Goal: Task Accomplishment & Management: Manage account settings

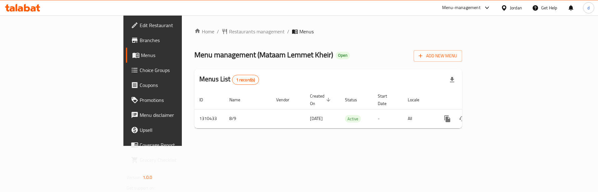
click at [140, 37] on span "Branches" at bounding box center [179, 40] width 79 height 7
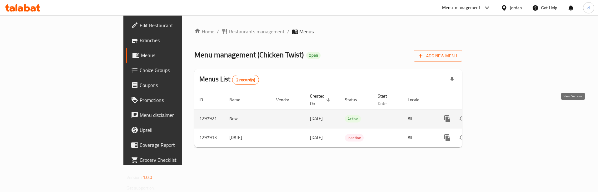
click at [495, 116] on icon "enhanced table" at bounding box center [492, 119] width 6 height 6
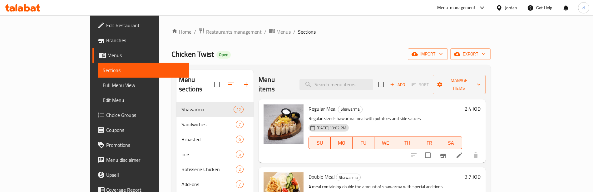
click at [106, 111] on span "Choice Groups" at bounding box center [145, 114] width 78 height 7
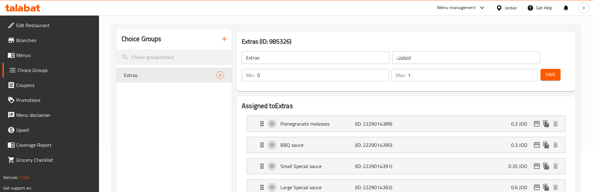
scroll to position [94, 0]
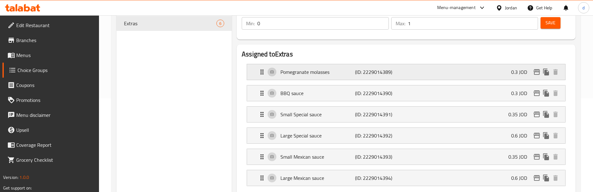
click at [357, 76] on p "(ID: 2229014389)" at bounding box center [380, 71] width 50 height 7
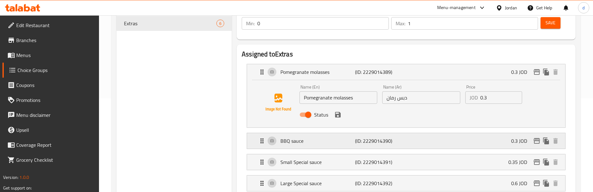
click at [381, 145] on p "(ID: 2229014390)" at bounding box center [380, 140] width 50 height 7
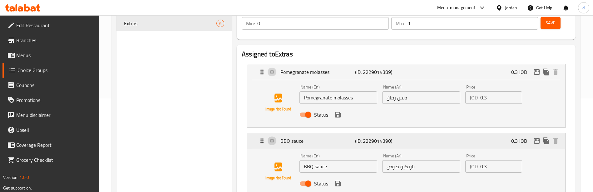
scroll to position [156, 0]
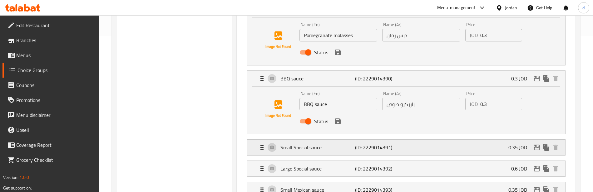
click at [363, 147] on p "(ID: 2229014391)" at bounding box center [380, 147] width 50 height 7
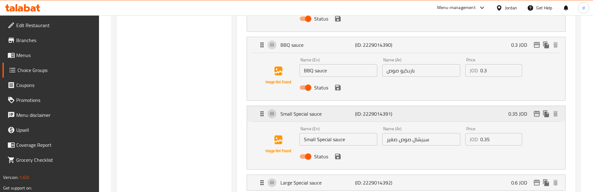
scroll to position [250, 0]
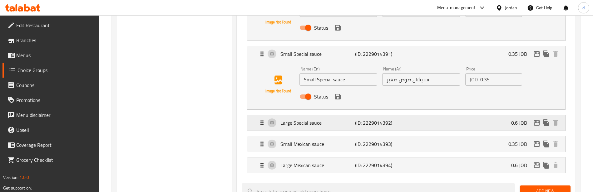
click at [381, 123] on p "(ID: 2229014392)" at bounding box center [380, 122] width 50 height 7
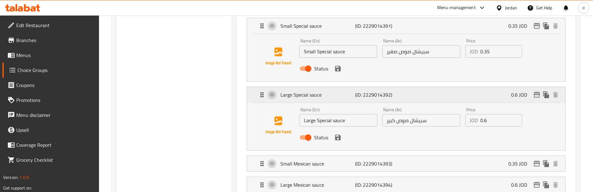
scroll to position [312, 0]
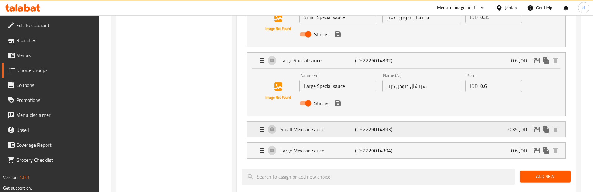
click at [378, 130] on p "(ID: 2229014393)" at bounding box center [380, 129] width 50 height 7
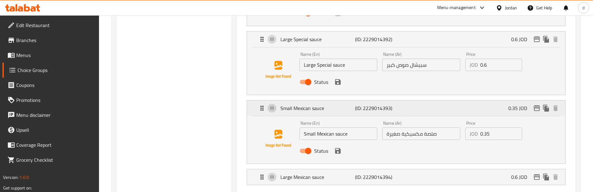
scroll to position [406, 0]
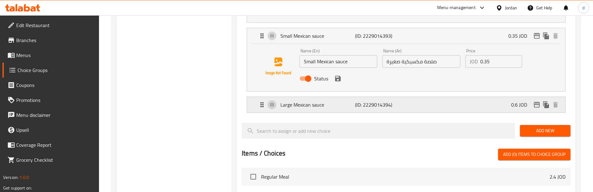
click at [369, 106] on p "(ID: 2229014394)" at bounding box center [380, 104] width 50 height 7
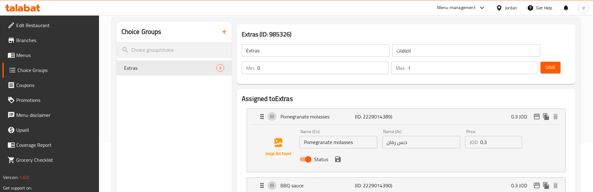
scroll to position [0, 0]
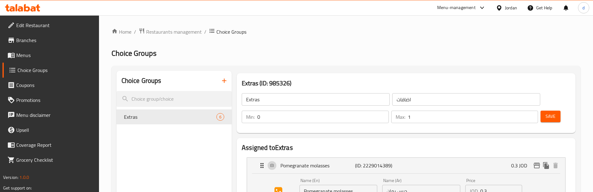
click at [43, 35] on link "Branches" at bounding box center [50, 40] width 96 height 15
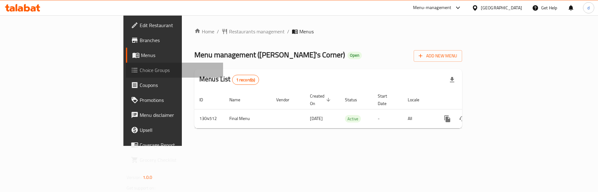
click at [140, 69] on span "Choice Groups" at bounding box center [179, 70] width 79 height 7
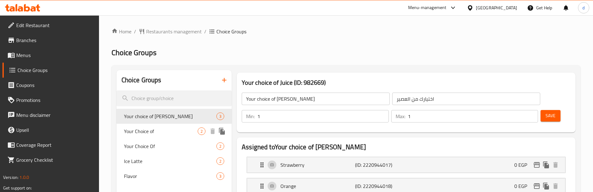
scroll to position [31, 0]
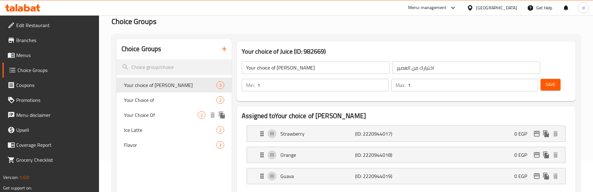
click at [167, 114] on span "Your Choice Of" at bounding box center [161, 114] width 74 height 7
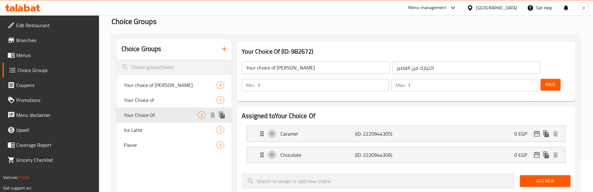
type input "Your Choice Of"
type input "إختيارك من"
click at [166, 100] on span "Your Choice of" at bounding box center [161, 99] width 74 height 7
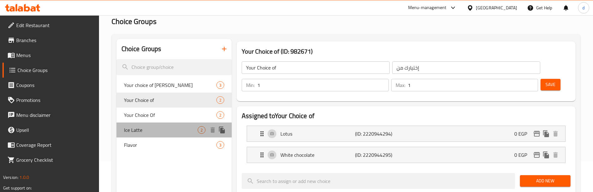
click at [155, 125] on div "Ice Latte 2" at bounding box center [174, 130] width 116 height 15
type input "Ice Latte"
type input "ايس لاتيه"
type input "0"
type input "2"
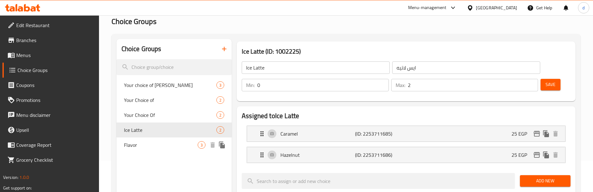
click at [156, 144] on span "Flavor" at bounding box center [161, 144] width 74 height 7
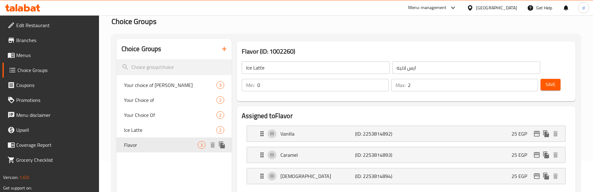
type input "Flavor"
type input "نكهه"
type input "1"
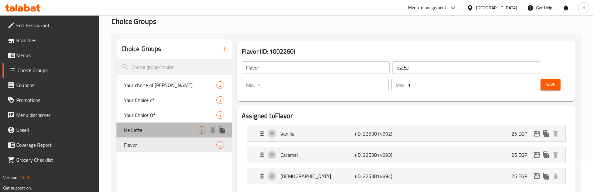
click at [167, 126] on span "Ice Latte" at bounding box center [161, 129] width 74 height 7
type input "Ice Latte"
type input "ايس لاتيه"
type input "0"
type input "2"
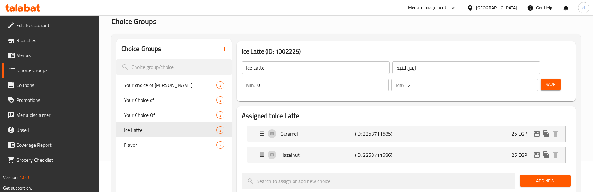
click at [70, 41] on span "Branches" at bounding box center [55, 40] width 78 height 7
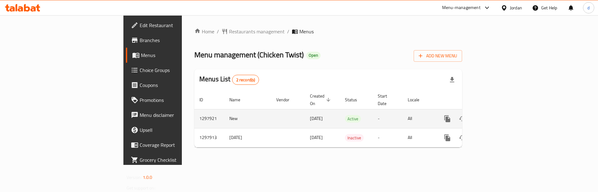
click at [495, 116] on icon "enhanced table" at bounding box center [492, 119] width 6 height 6
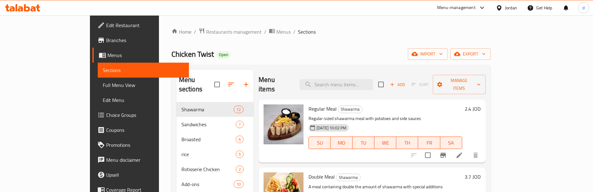
click at [106, 115] on span "Choice Groups" at bounding box center [145, 114] width 78 height 7
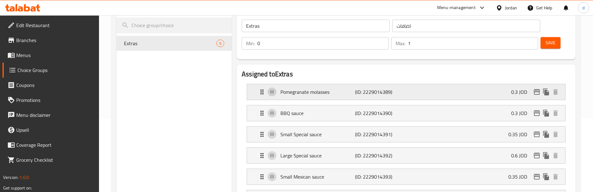
scroll to position [62, 0]
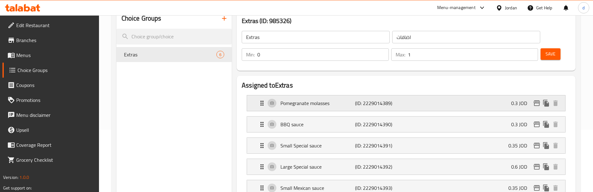
click at [377, 107] on p "(ID: 2229014389)" at bounding box center [380, 103] width 50 height 7
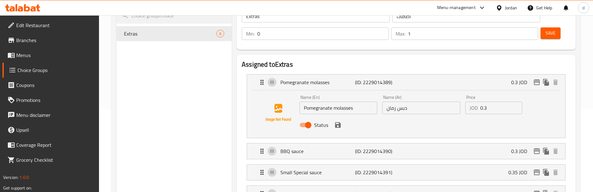
scroll to position [94, 0]
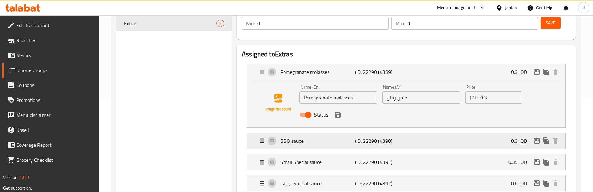
click at [367, 143] on p "(ID: 2229014390)" at bounding box center [380, 140] width 50 height 7
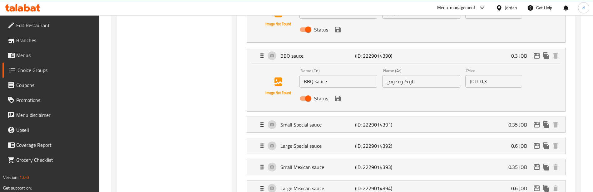
scroll to position [187, 0]
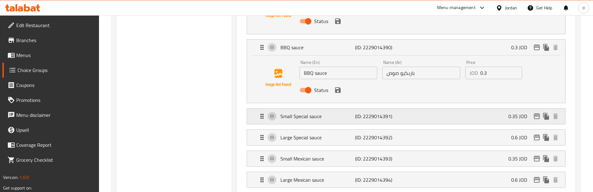
click at [373, 123] on div "Small Special sauce (ID: 2229014391) 0.35 JOD" at bounding box center [407, 117] width 299 height 16
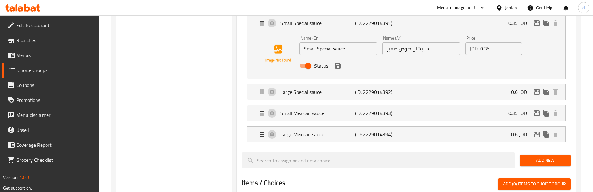
scroll to position [281, 0]
click at [375, 98] on div "Large Special sauce (ID: 2229014392) 0.6 JOD" at bounding box center [407, 92] width 299 height 16
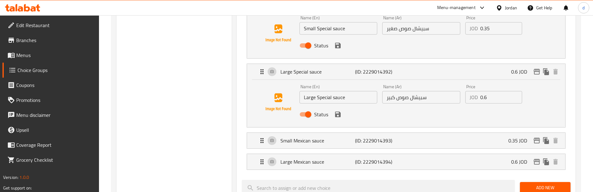
scroll to position [312, 0]
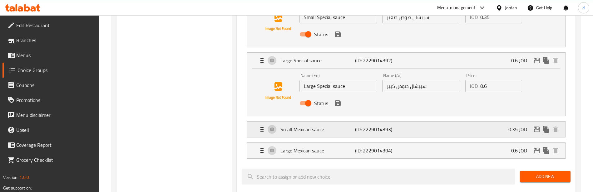
click at [356, 131] on p "(ID: 2229014393)" at bounding box center [380, 129] width 50 height 7
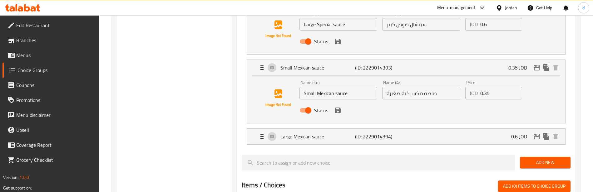
scroll to position [375, 0]
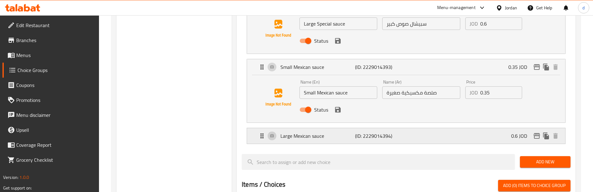
click at [368, 137] on p "(ID: 2229014394)" at bounding box center [380, 135] width 50 height 7
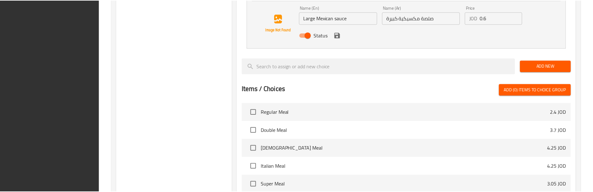
scroll to position [611, 0]
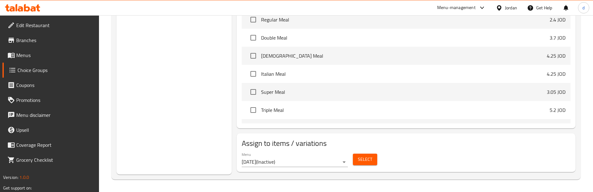
click at [51, 43] on span "Branches" at bounding box center [55, 40] width 78 height 7
